Goal: Information Seeking & Learning: Check status

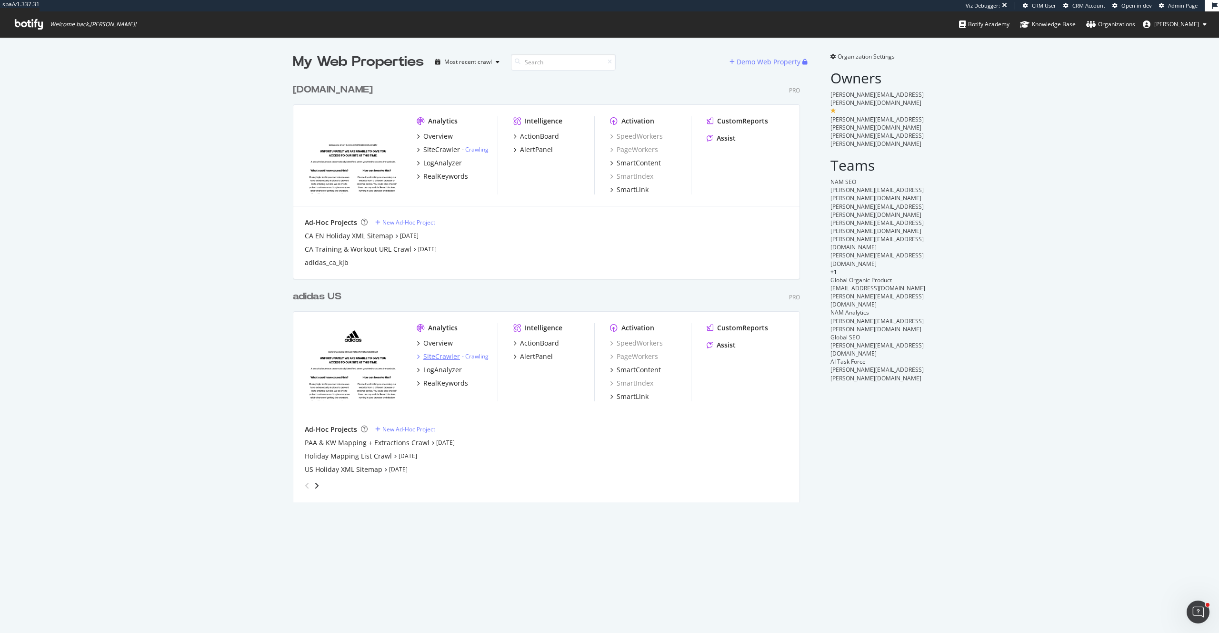
click at [450, 354] on div "SiteCrawler" at bounding box center [441, 357] width 37 height 10
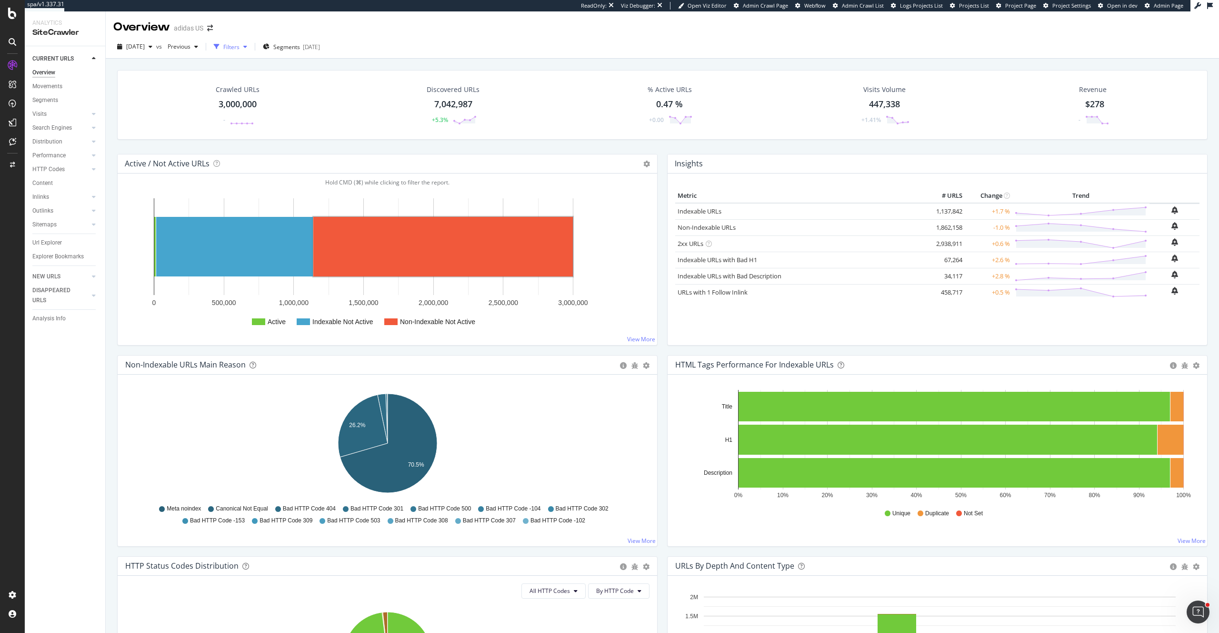
click at [251, 53] on div "Filters" at bounding box center [230, 47] width 41 height 14
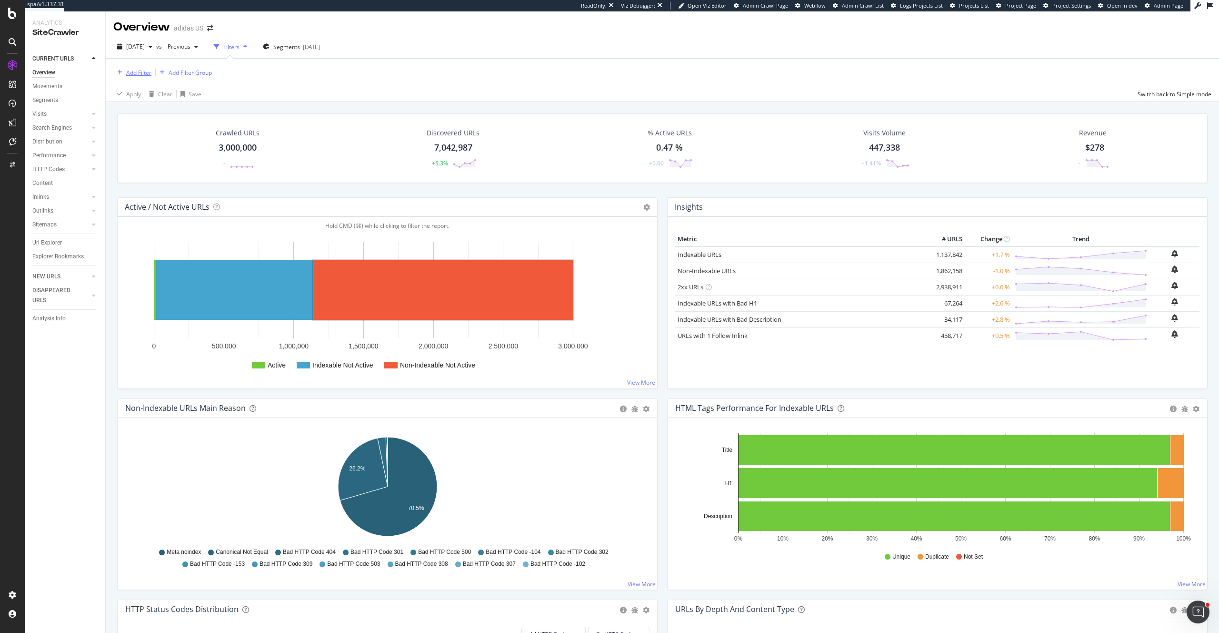
click at [143, 74] on div "Add Filter" at bounding box center [138, 73] width 25 height 8
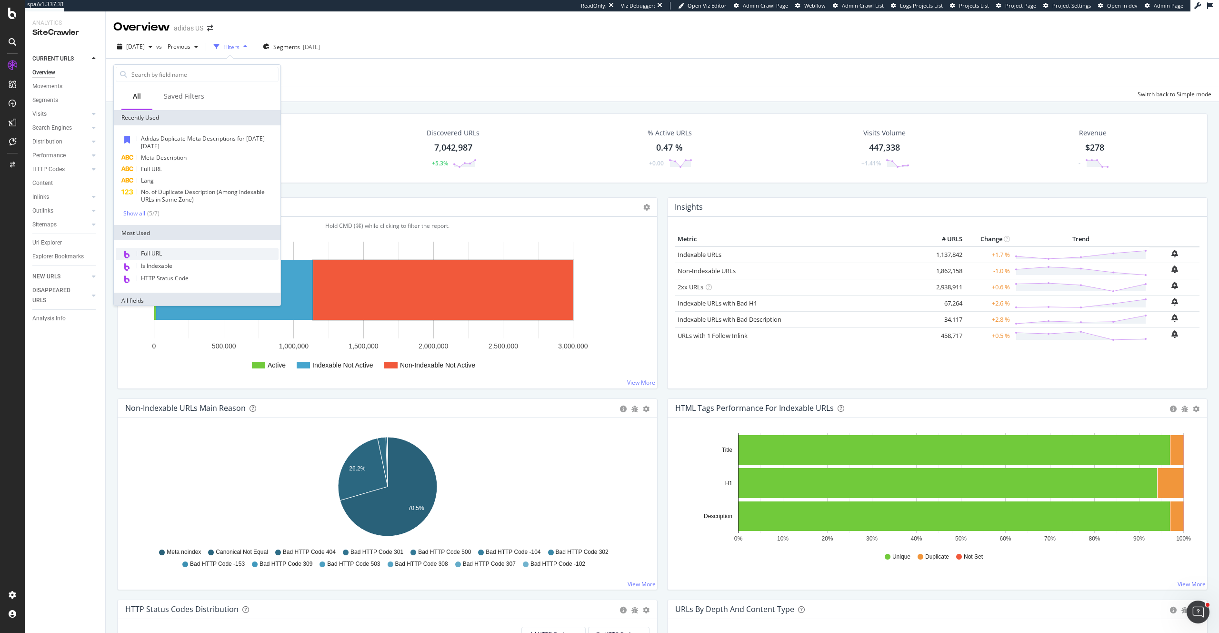
click at [160, 249] on span "Full URL" at bounding box center [151, 253] width 21 height 8
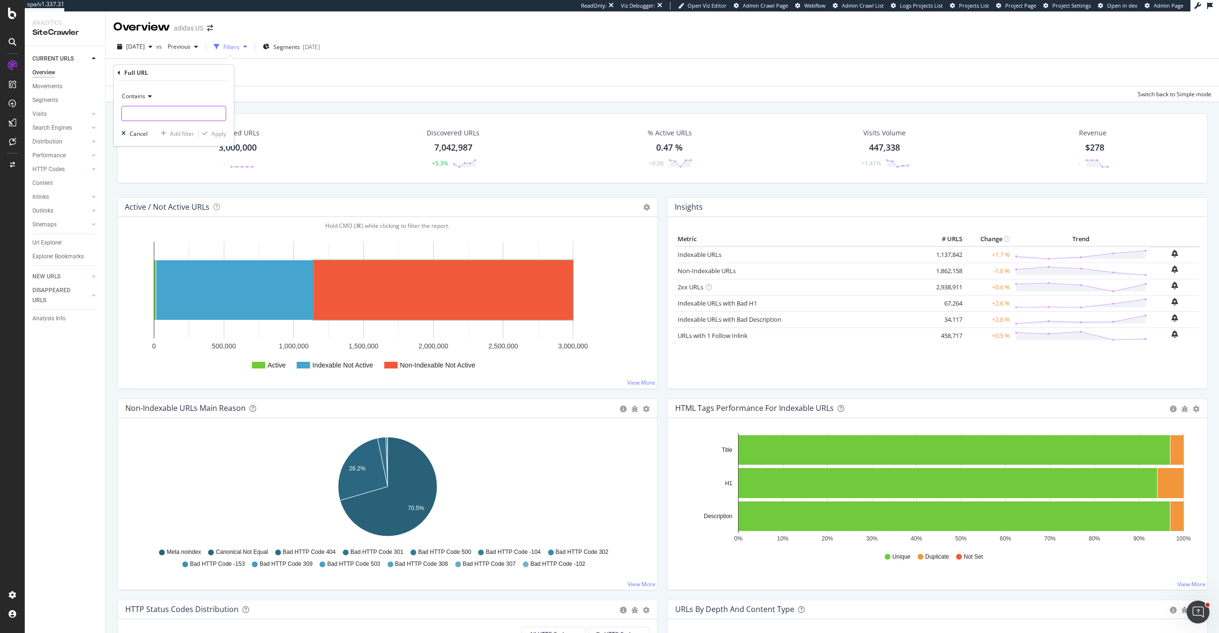
click at [159, 110] on input "text" at bounding box center [174, 113] width 104 height 15
type input "grid=true"
click at [221, 135] on div "Apply" at bounding box center [219, 134] width 15 height 8
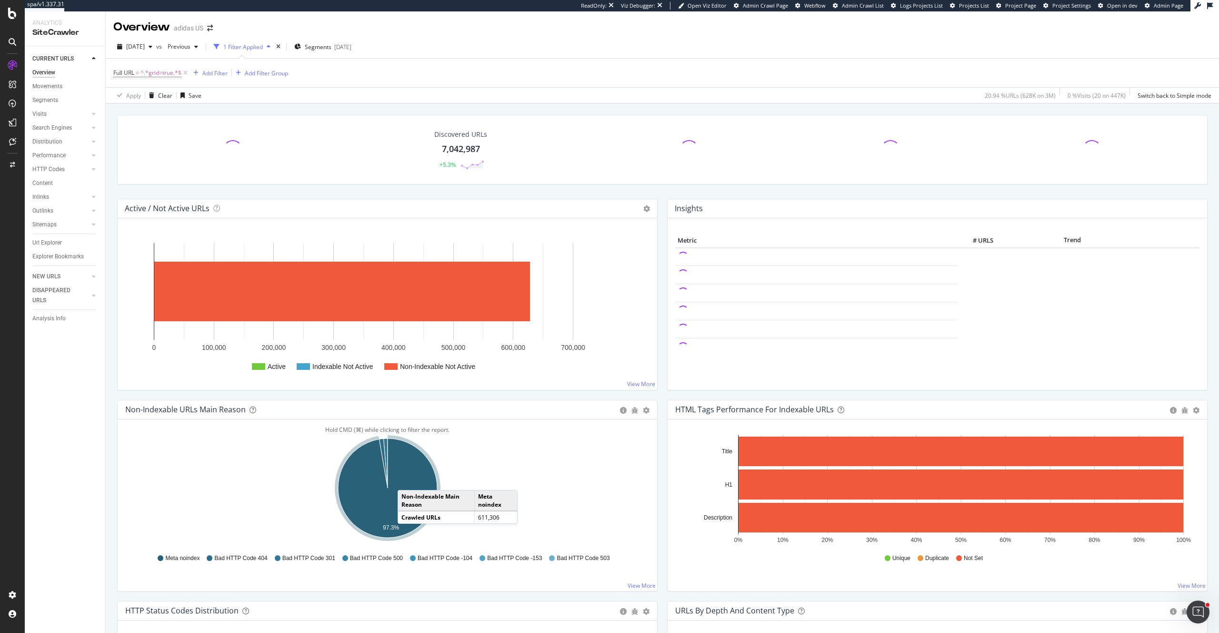
click at [407, 480] on icon "A chart." at bounding box center [387, 487] width 99 height 99
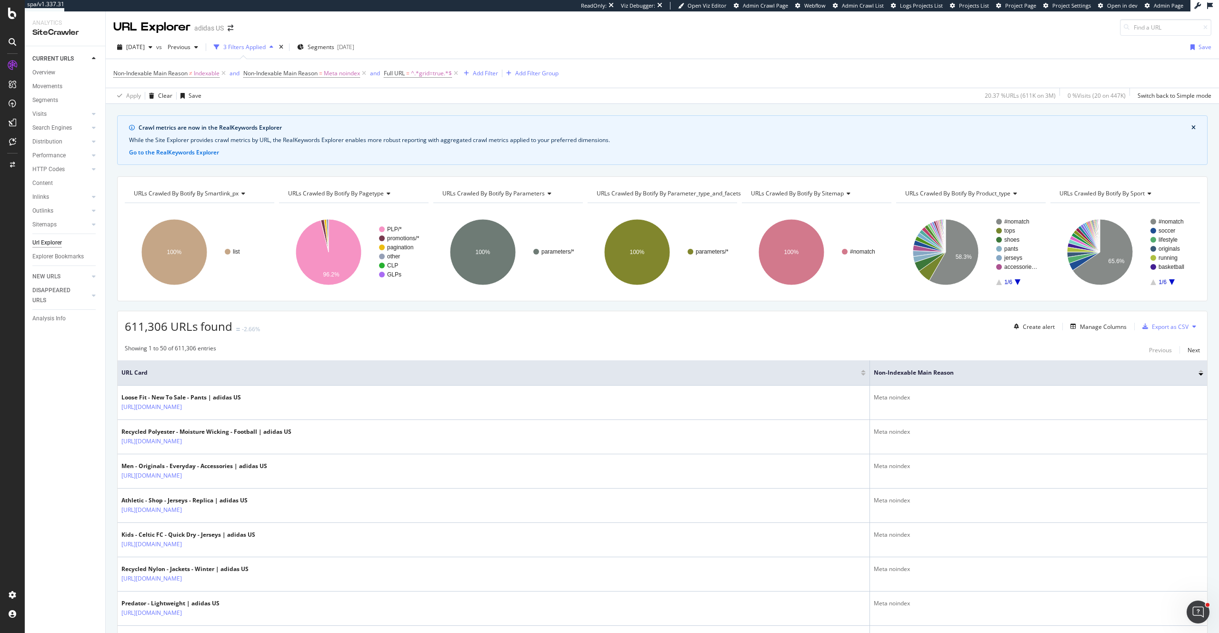
click at [57, 243] on div "Url Explorer" at bounding box center [47, 243] width 30 height 10
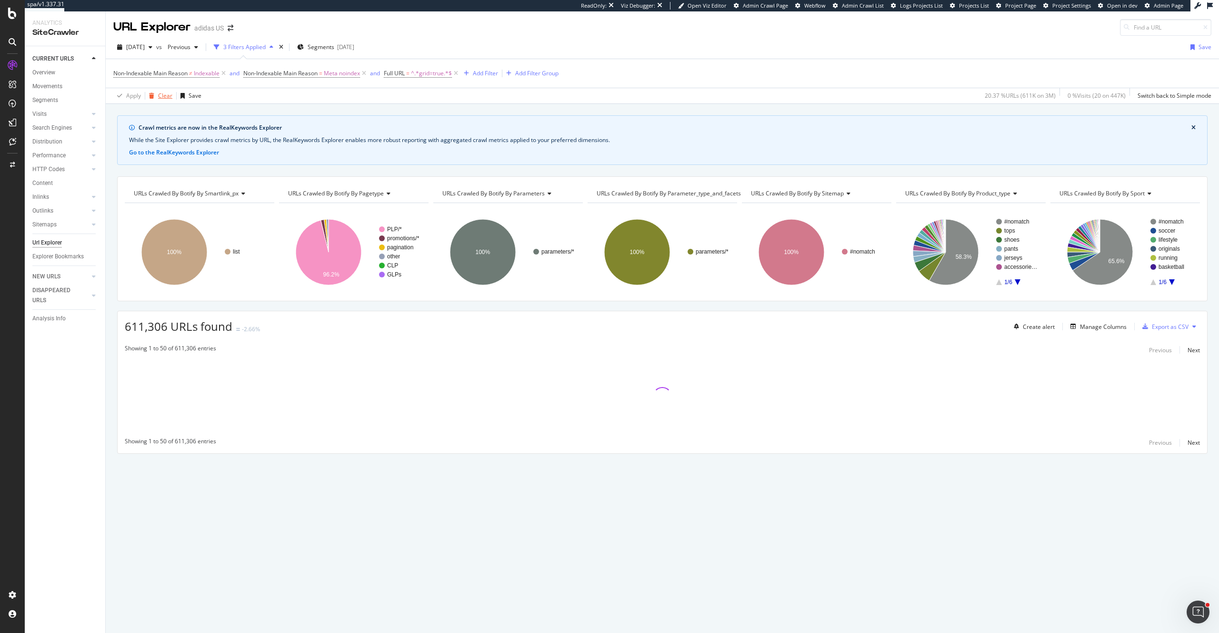
click at [166, 92] on div "Clear" at bounding box center [165, 95] width 14 height 8
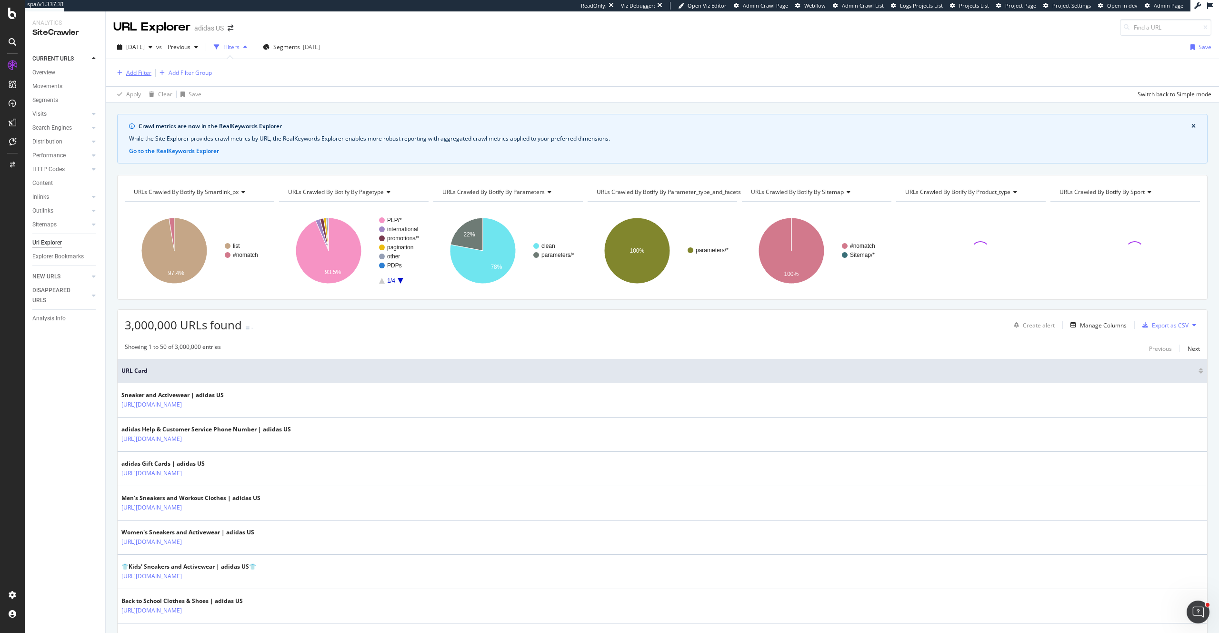
click at [137, 73] on div "Add Filter" at bounding box center [138, 73] width 25 height 8
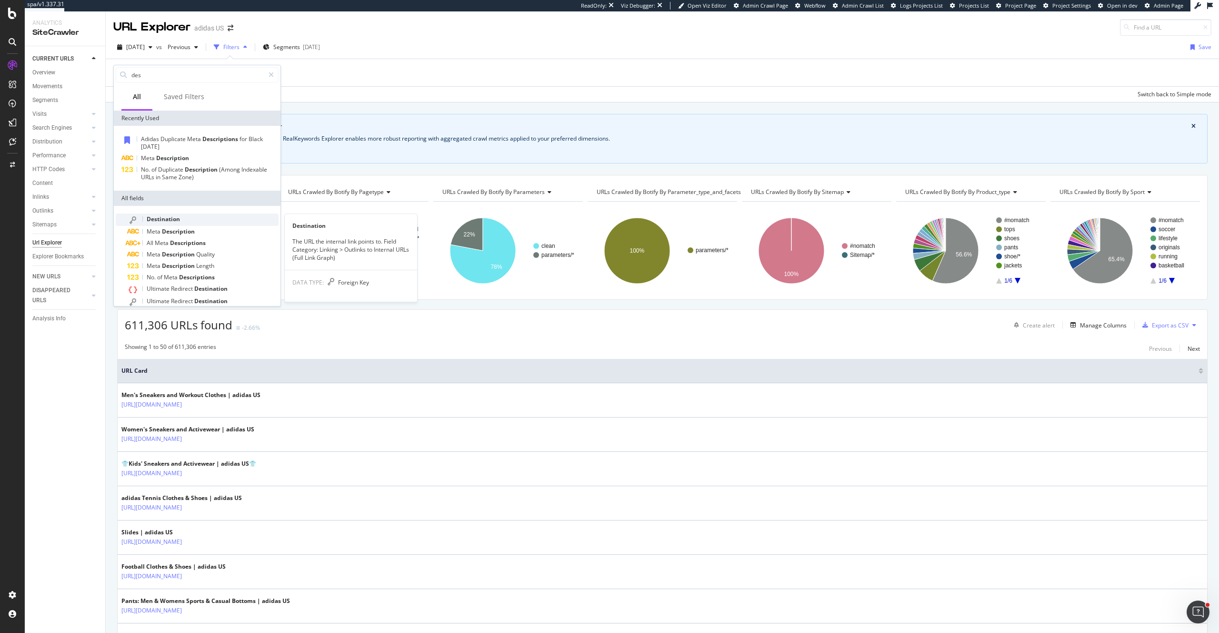
type input "des"
click at [167, 222] on span "Destination" at bounding box center [163, 219] width 33 height 8
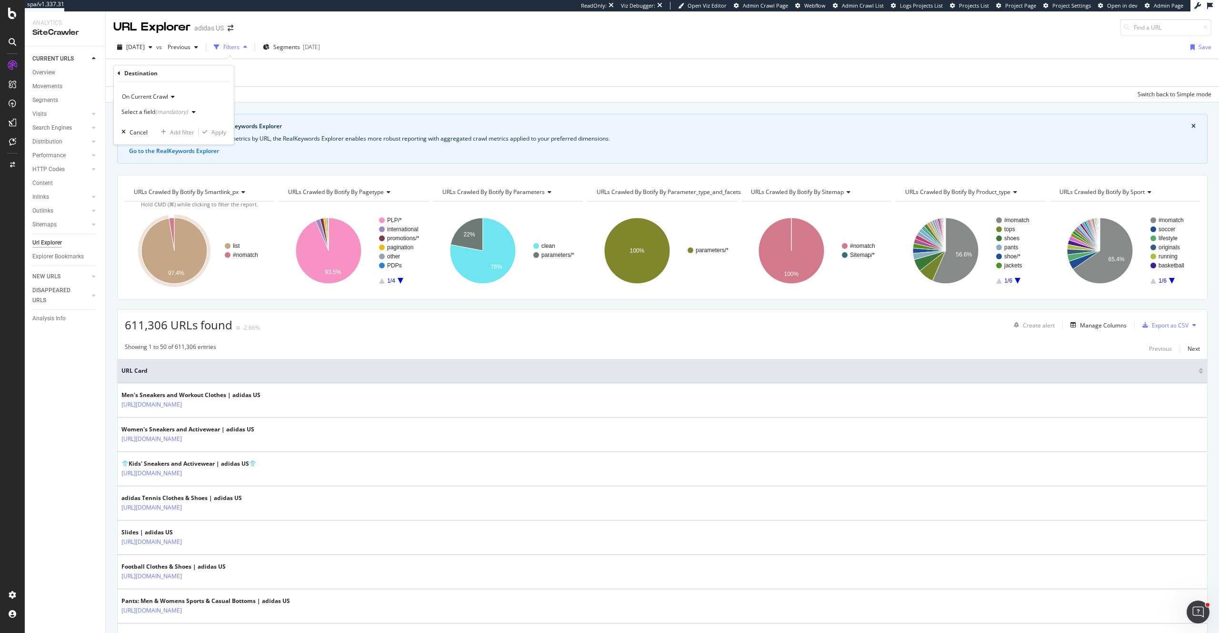
click at [176, 118] on div "Select a field (mandatory)" at bounding box center [160, 112] width 78 height 14
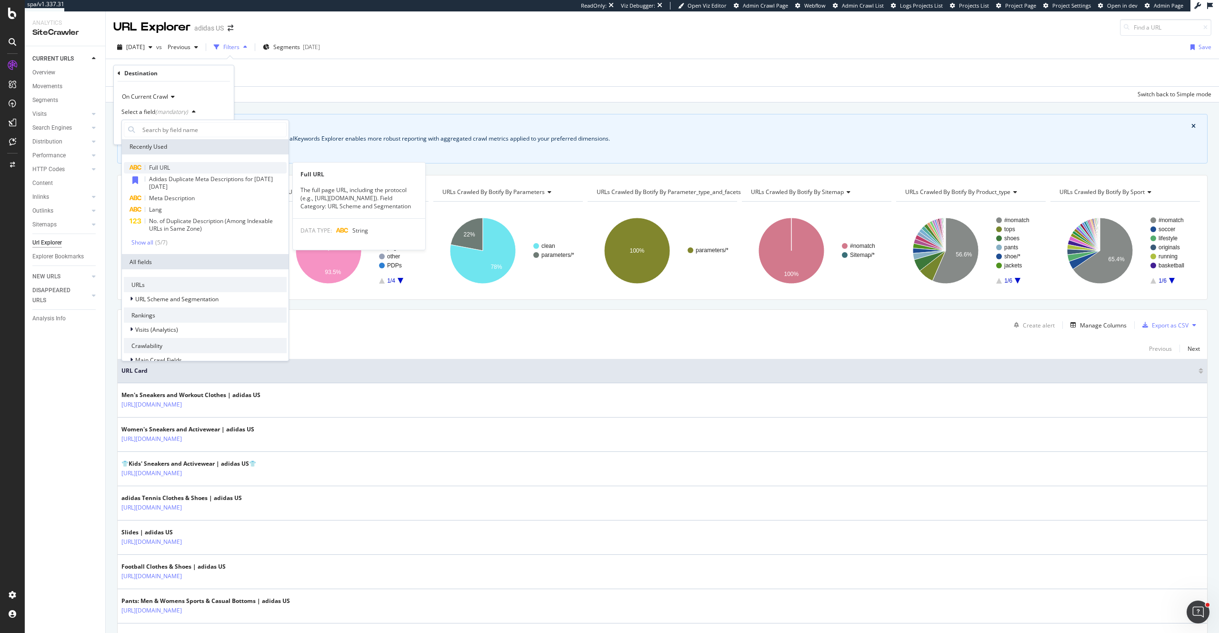
click at [165, 166] on span "Full URL" at bounding box center [159, 167] width 21 height 8
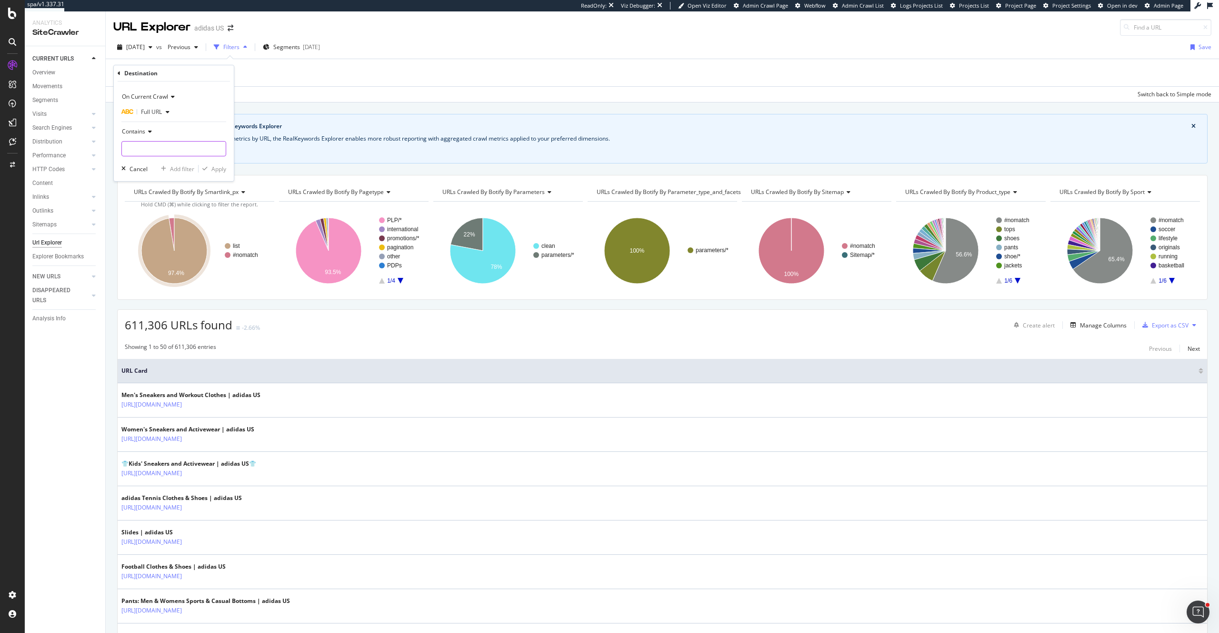
click at [159, 152] on input "text" at bounding box center [174, 148] width 104 height 15
type input "grid=true"
click at [216, 167] on div "Apply" at bounding box center [219, 169] width 15 height 8
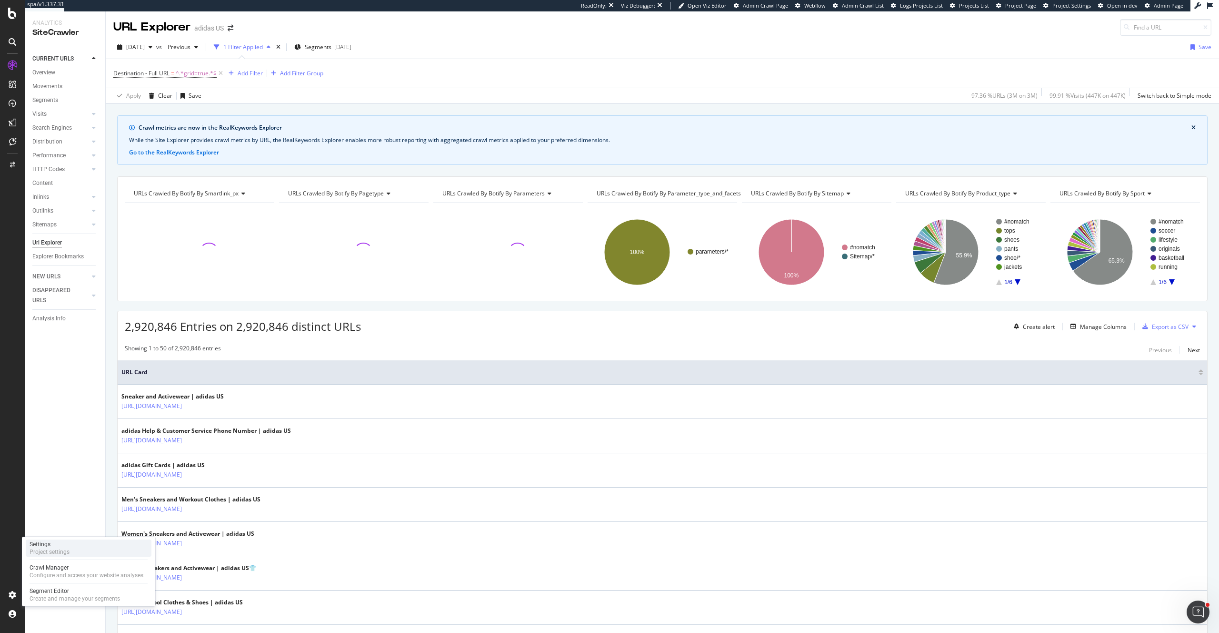
click at [46, 545] on div "Settings" at bounding box center [50, 544] width 40 height 8
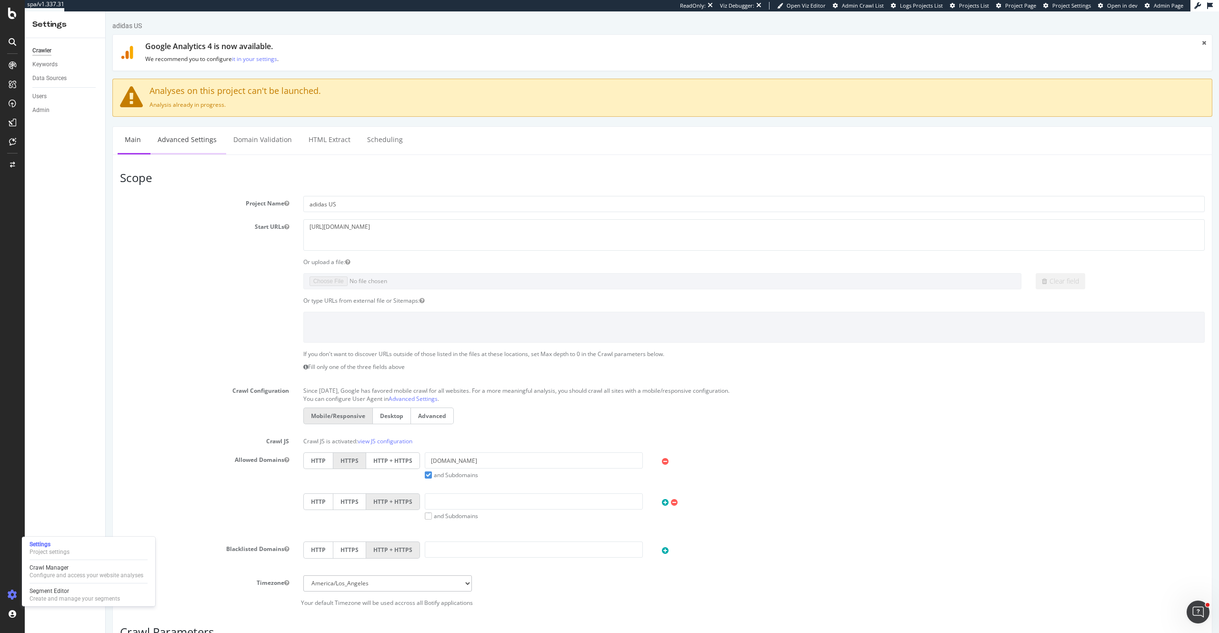
click at [196, 131] on link "Advanced Settings" at bounding box center [187, 140] width 73 height 26
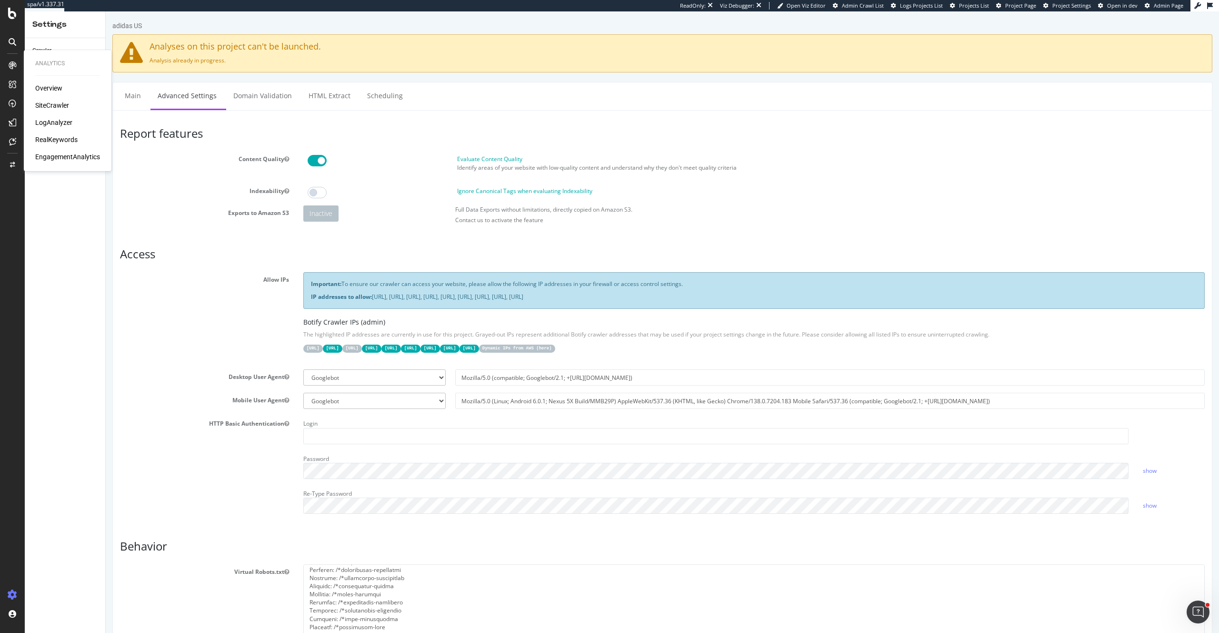
click at [65, 122] on div "LogAnalyzer" at bounding box center [53, 123] width 37 height 10
click at [68, 142] on div "RealKeywords" at bounding box center [56, 140] width 42 height 10
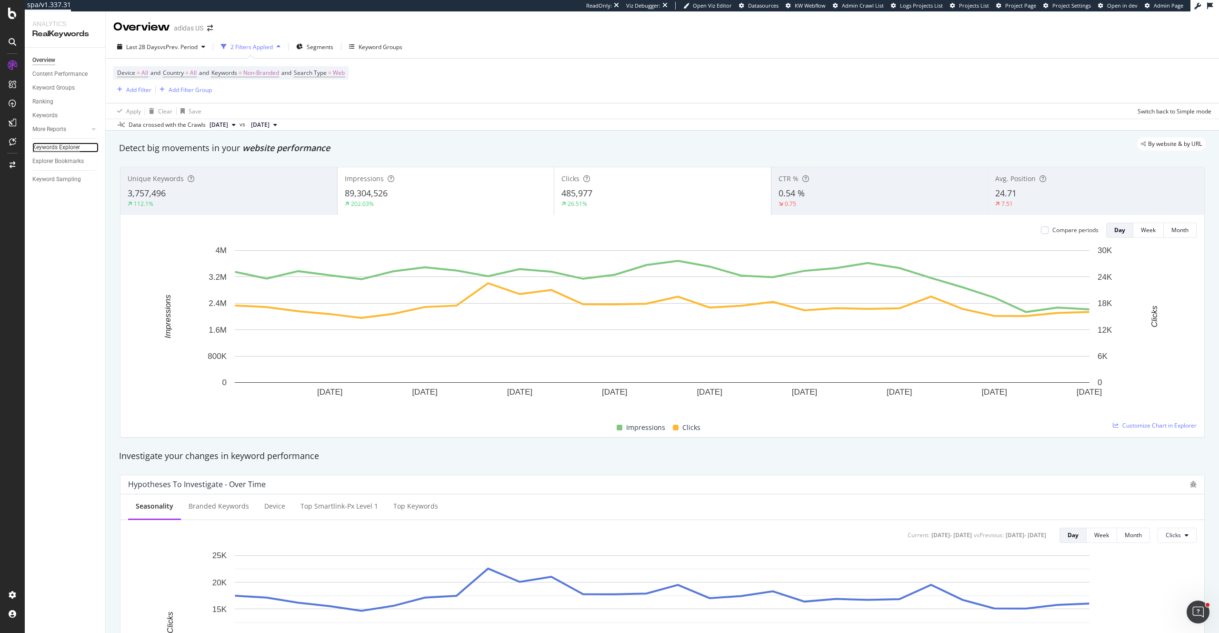
click at [65, 149] on div "Keywords Explorer" at bounding box center [56, 147] width 48 height 10
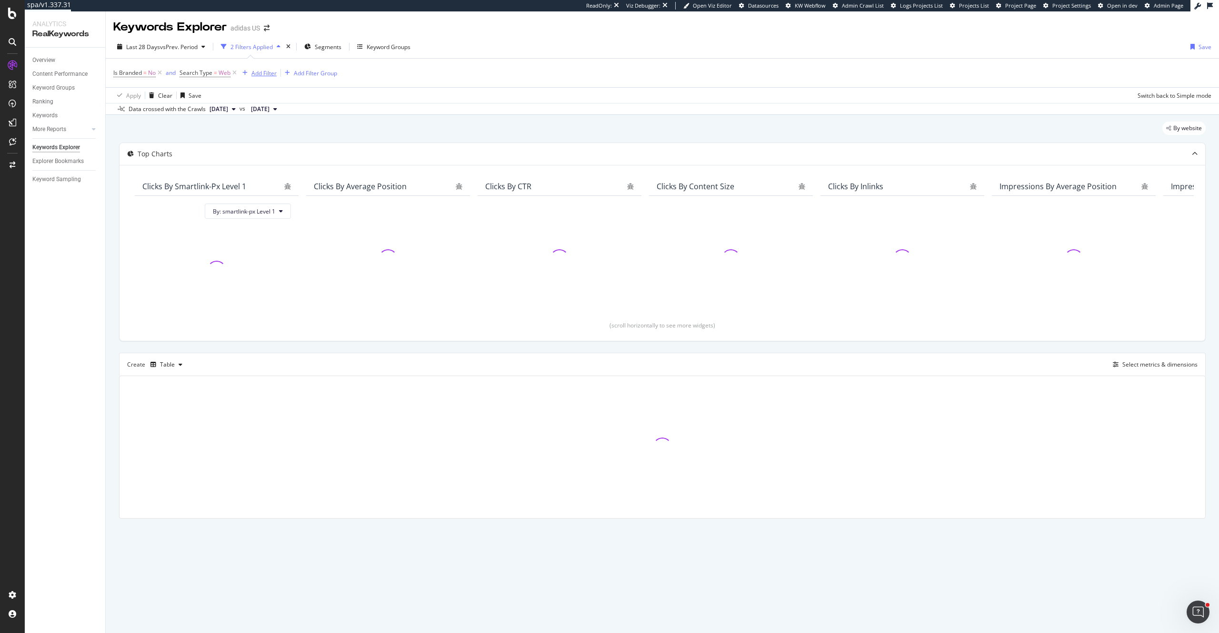
click at [266, 75] on div "Add Filter" at bounding box center [264, 73] width 25 height 8
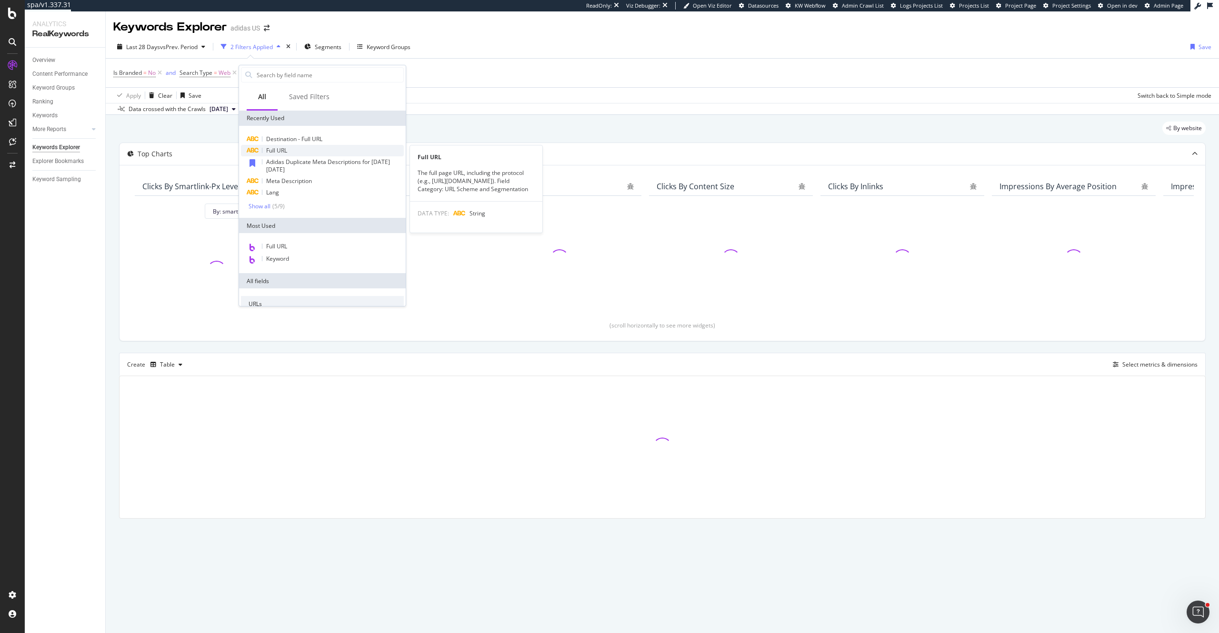
click at [278, 150] on span "Full URL" at bounding box center [276, 150] width 21 height 8
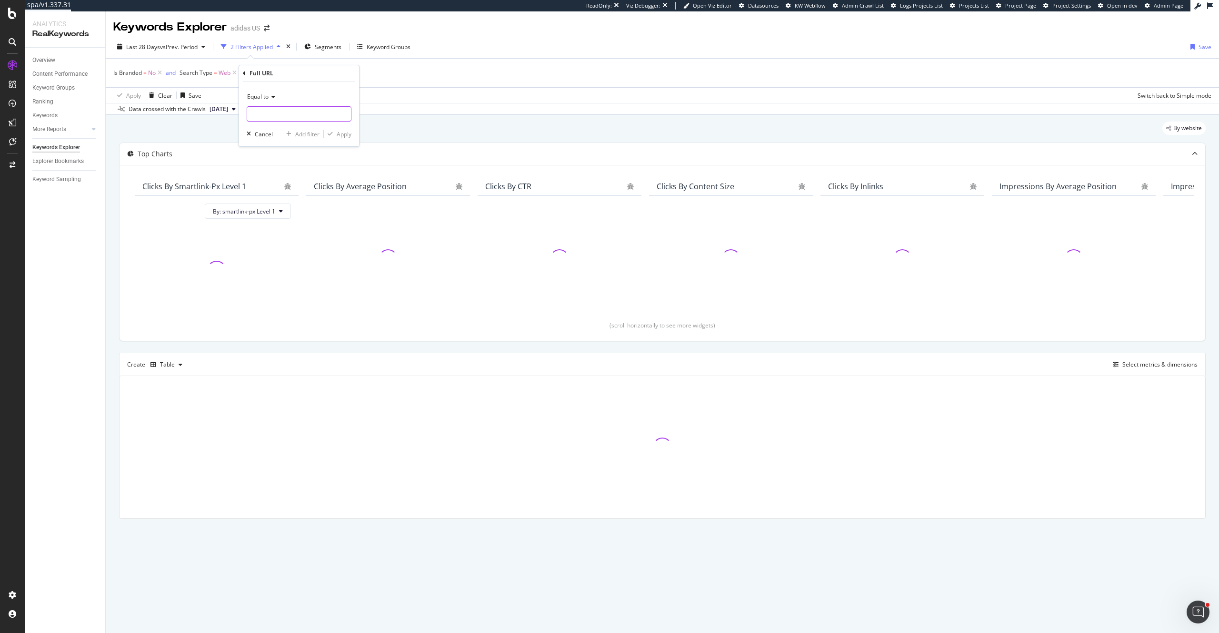
click at [282, 115] on input "text" at bounding box center [299, 113] width 104 height 15
click at [269, 96] on span "Equal to" at bounding box center [257, 96] width 21 height 8
click at [273, 191] on span "Contains" at bounding box center [263, 191] width 23 height 8
click at [271, 112] on input "text" at bounding box center [299, 113] width 104 height 15
type input "grid=true"
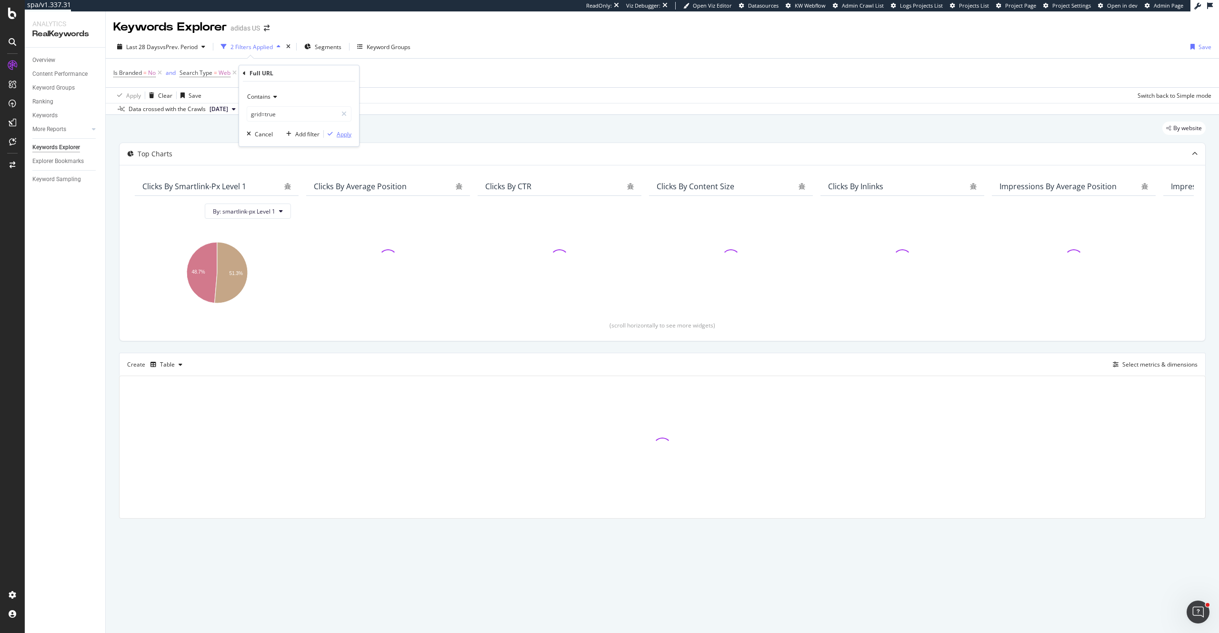
click at [343, 136] on div "Apply" at bounding box center [344, 134] width 15 height 8
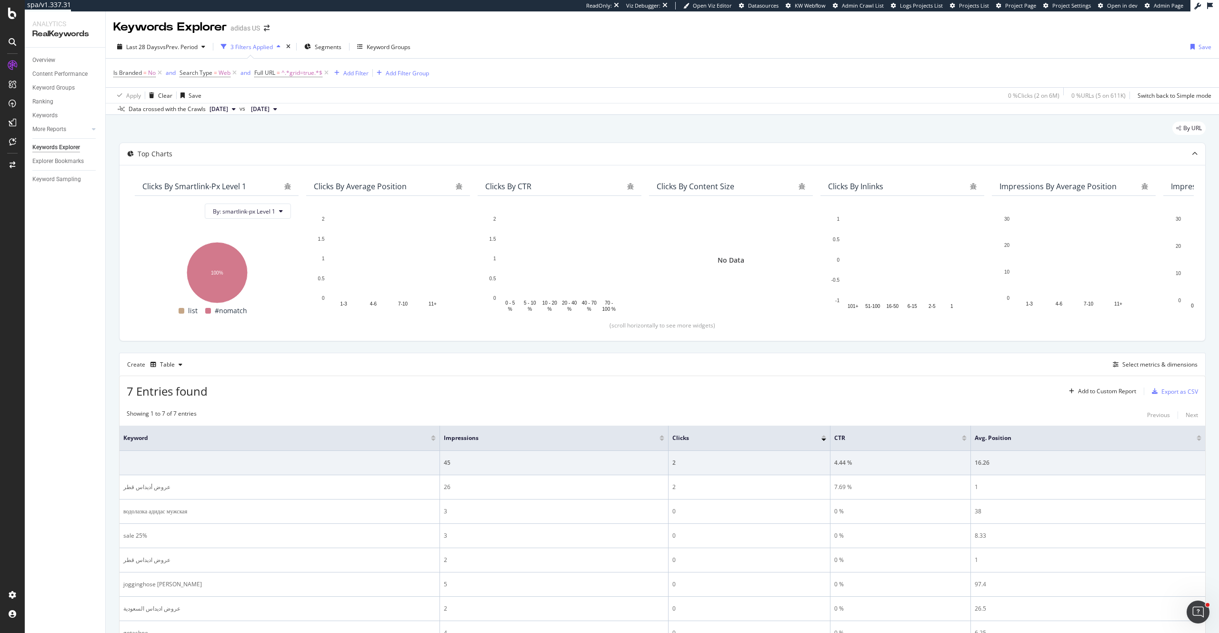
scroll to position [67, 0]
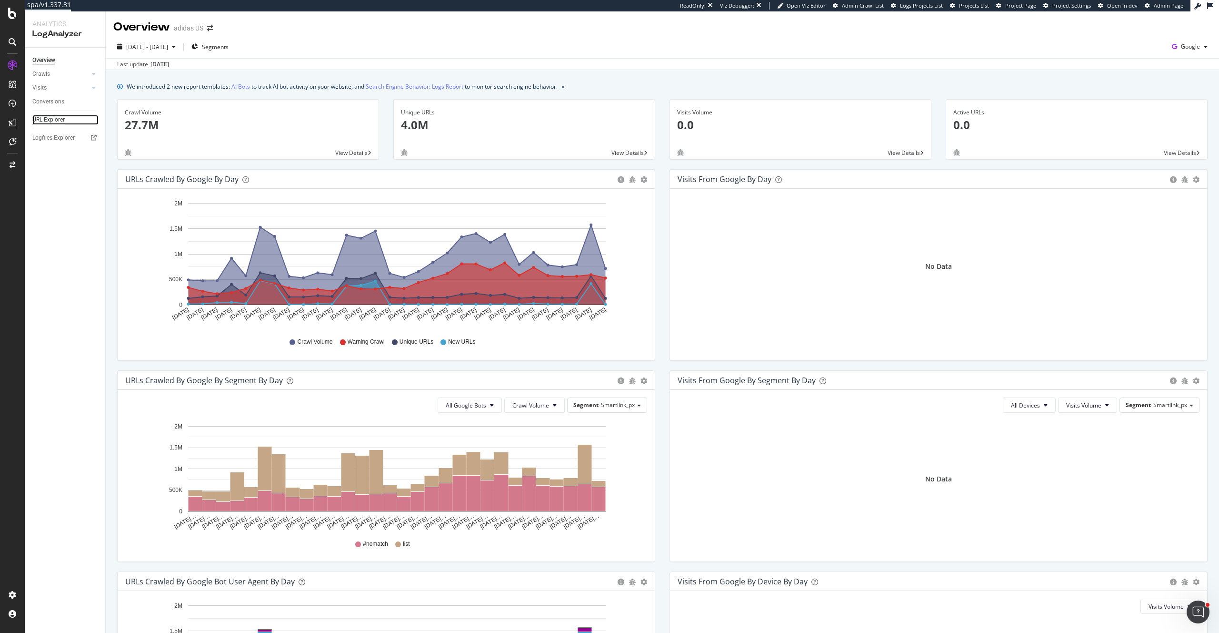
click at [41, 119] on div "URL Explorer" at bounding box center [48, 120] width 32 height 10
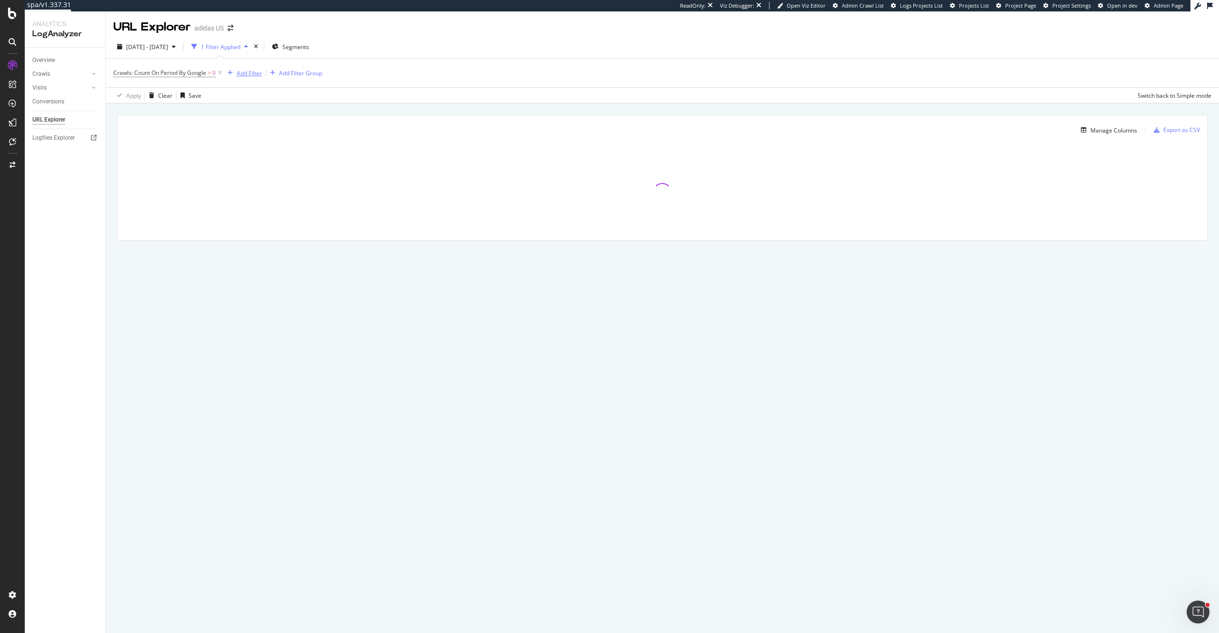
click at [244, 73] on div "Add Filter" at bounding box center [249, 73] width 25 height 8
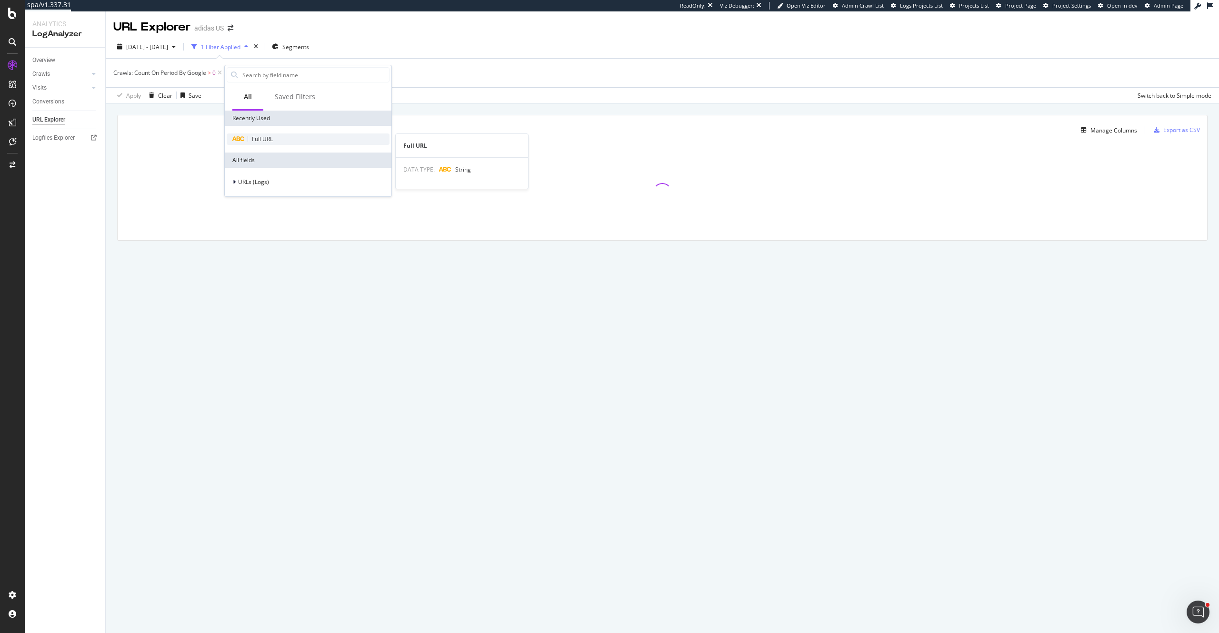
click at [253, 138] on span "Full URL" at bounding box center [262, 139] width 21 height 8
click at [257, 116] on input "text" at bounding box center [285, 113] width 104 height 15
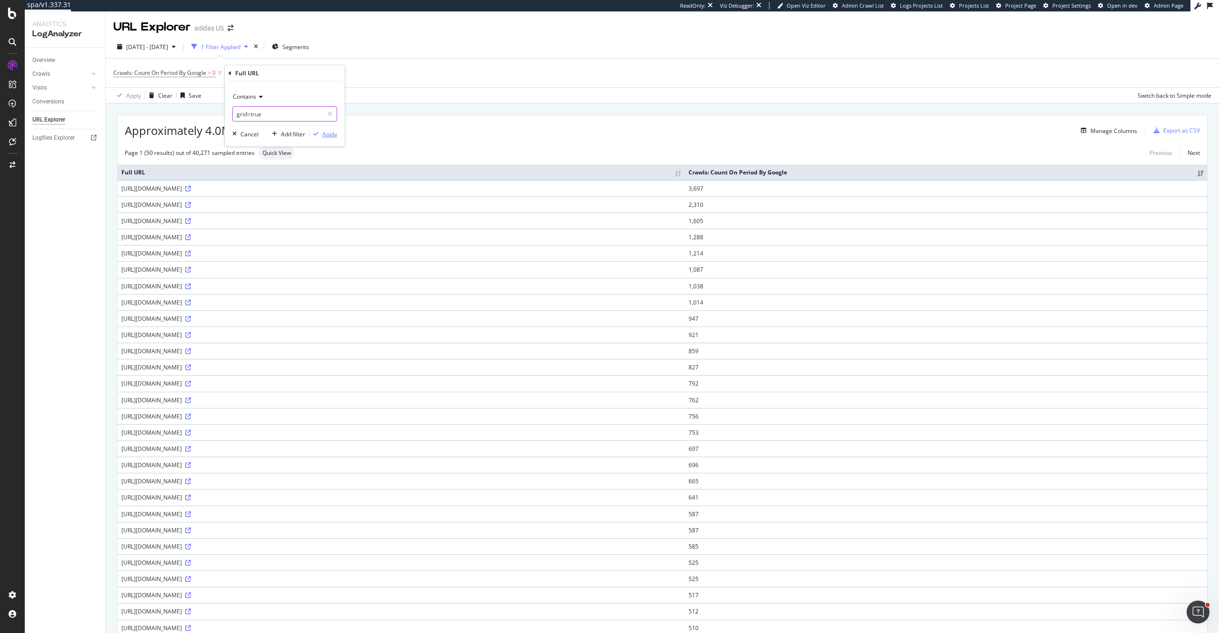
type input "grid=true"
click at [328, 138] on div "Apply" at bounding box center [324, 134] width 28 height 9
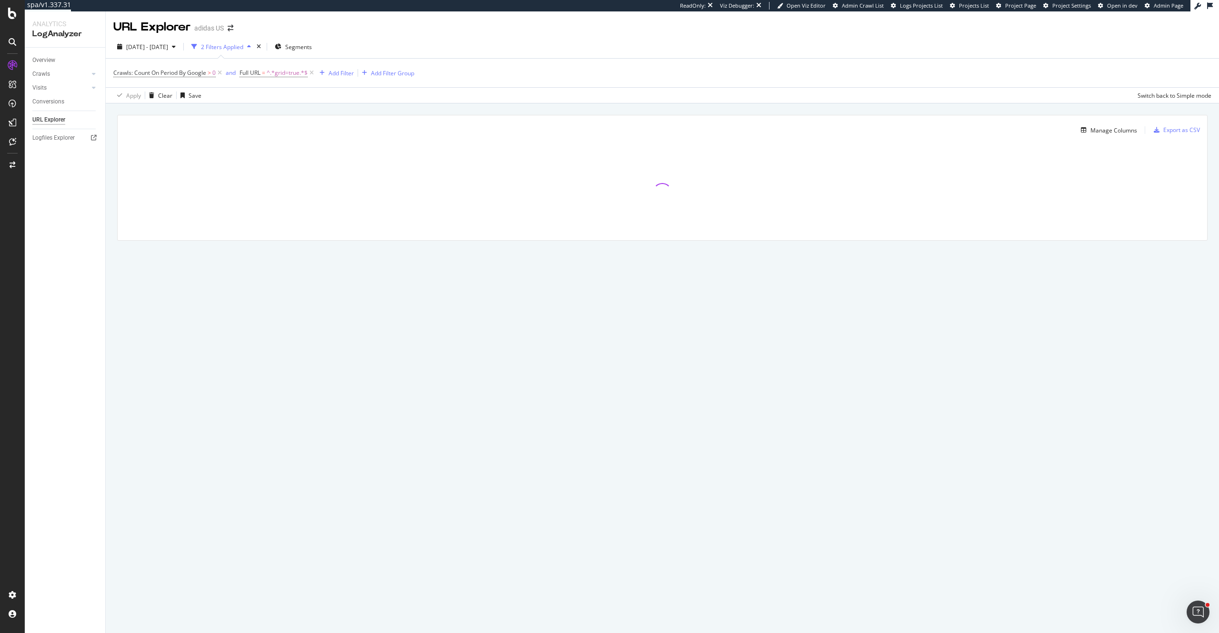
click at [97, 202] on div "Overview Crawls Daily Distribution Segments Distribution HTTP Codes Resources V…" at bounding box center [65, 340] width 81 height 585
